Goal: Task Accomplishment & Management: Manage account settings

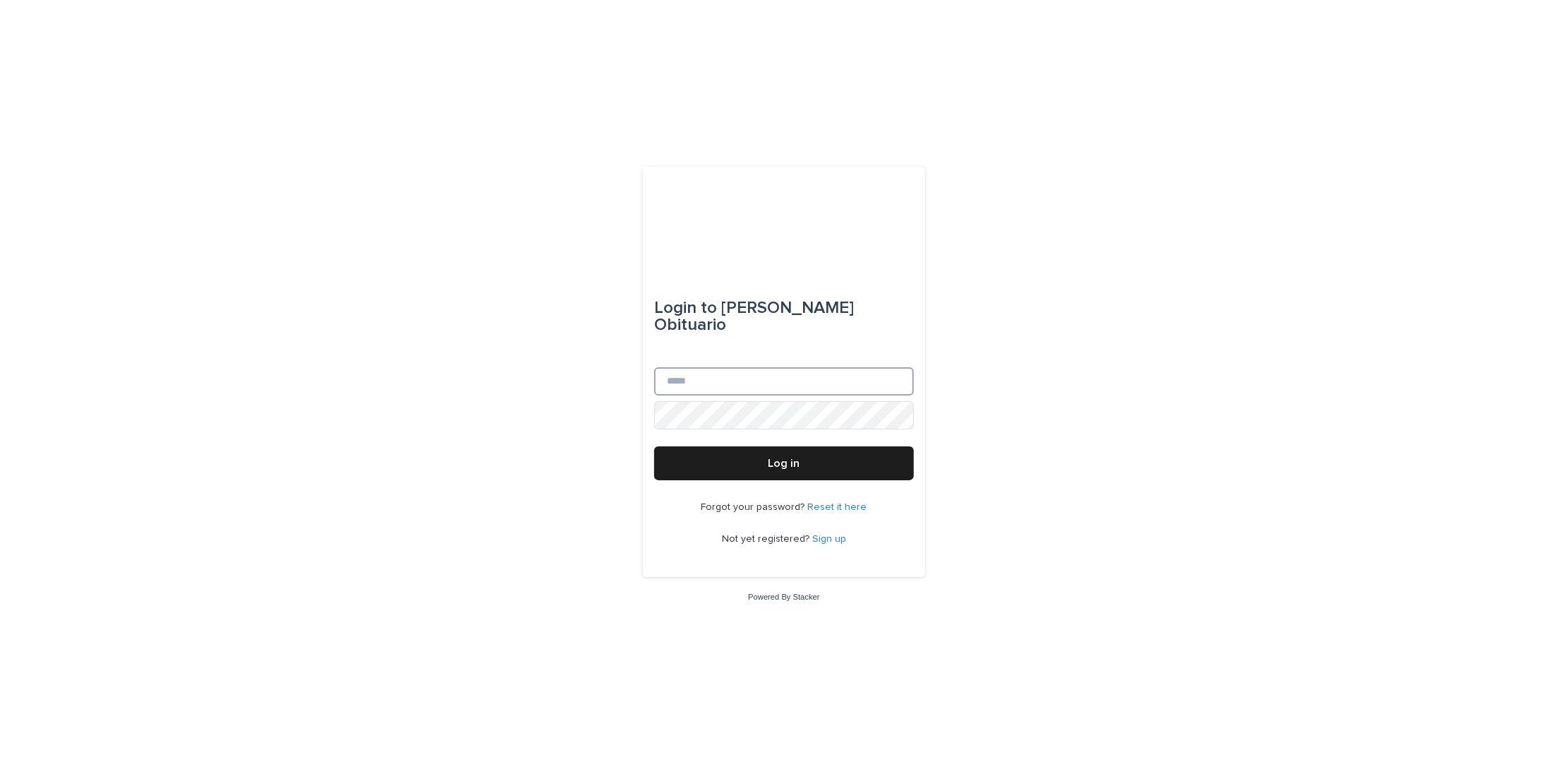
click at [711, 368] on input "Email" at bounding box center [784, 381] width 260 height 29
click at [716, 622] on div "Login to [PERSON_NAME] Obituario Email Password Log in Forgot your password? Re…" at bounding box center [784, 392] width 1568 height 784
click at [780, 458] on span "Log in" at bounding box center [784, 463] width 31 height 11
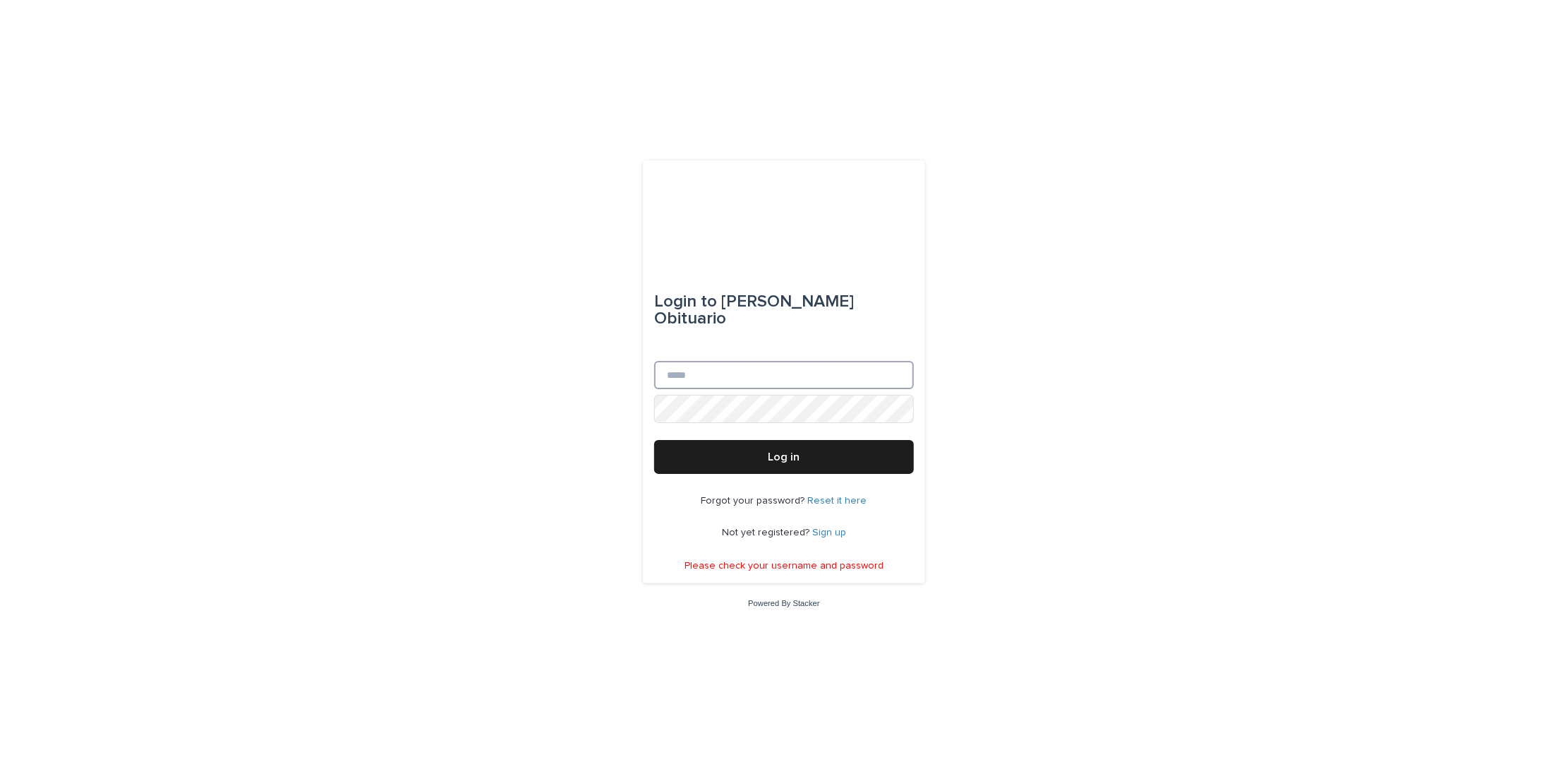
click at [709, 366] on input "Email" at bounding box center [784, 375] width 260 height 29
type input "**********"
click at [763, 447] on button "Log in" at bounding box center [784, 456] width 260 height 34
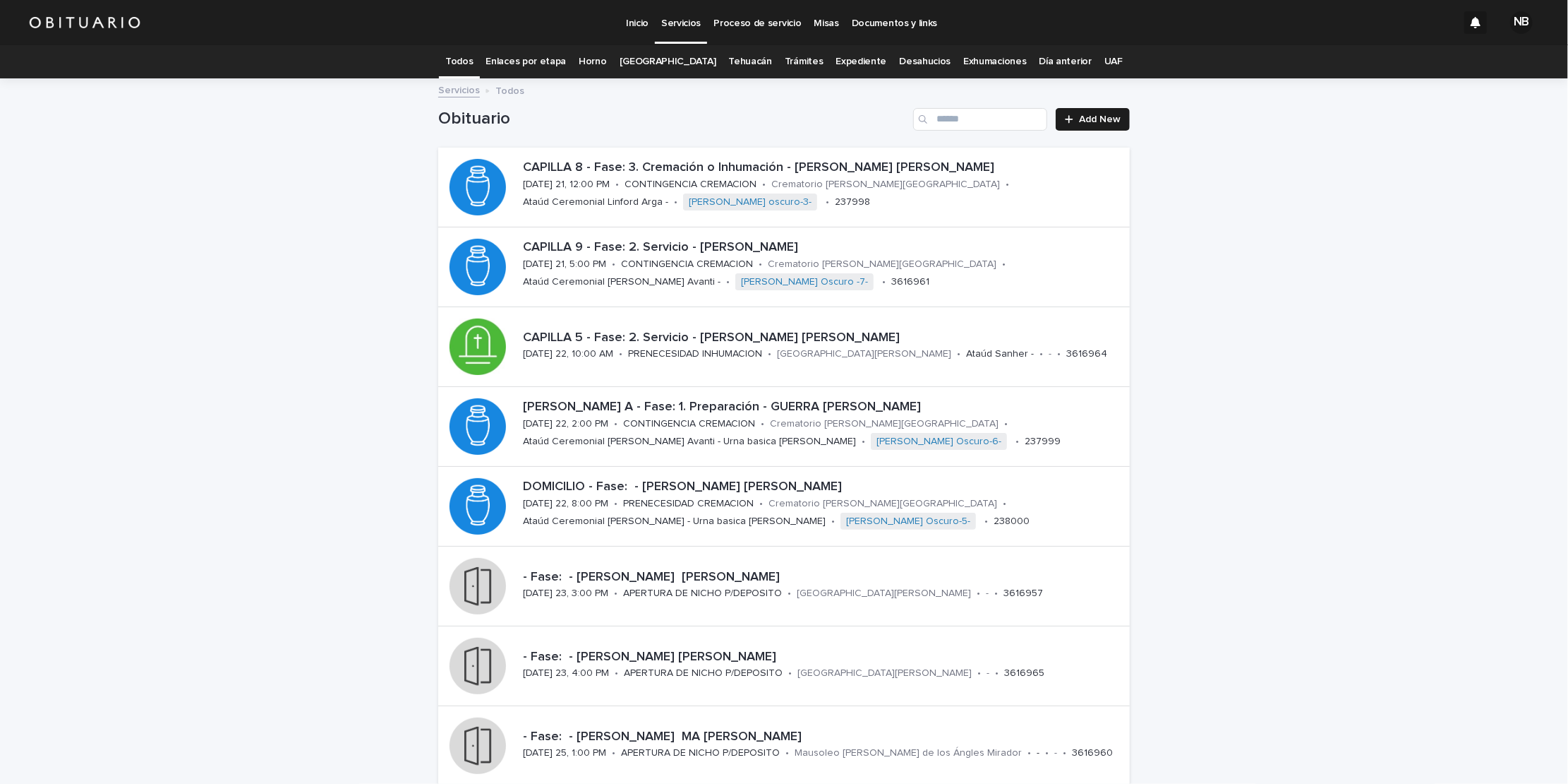
click at [1338, 567] on div "Loading... Saving… Loading... Saving… Obituario Add New CAPILLA 8 - Fase: 3. Cr…" at bounding box center [784, 492] width 1568 height 824
